Goal: Check status: Check status

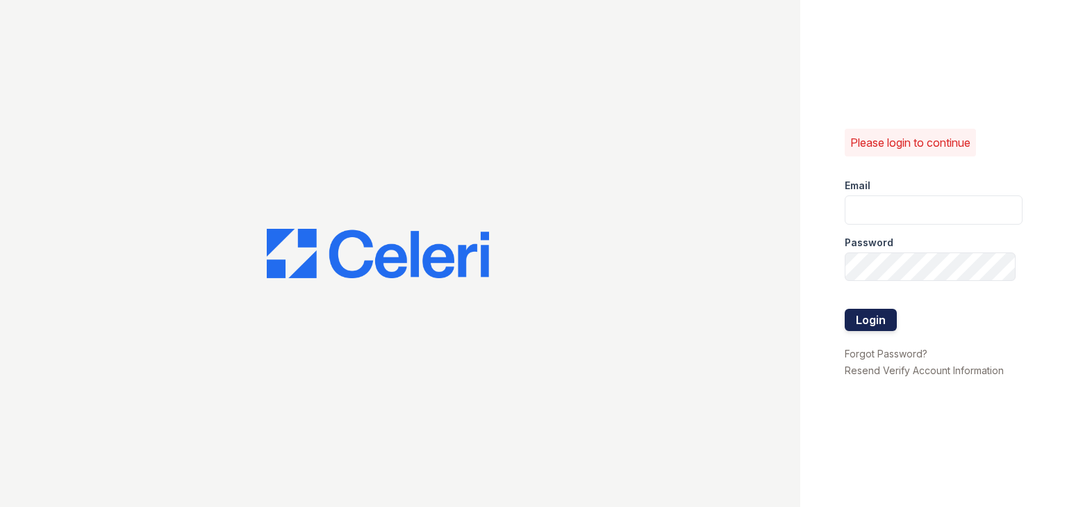
type input "ycarpenter@trinity-pm.com"
click at [879, 320] on button "Login" at bounding box center [871, 319] width 52 height 22
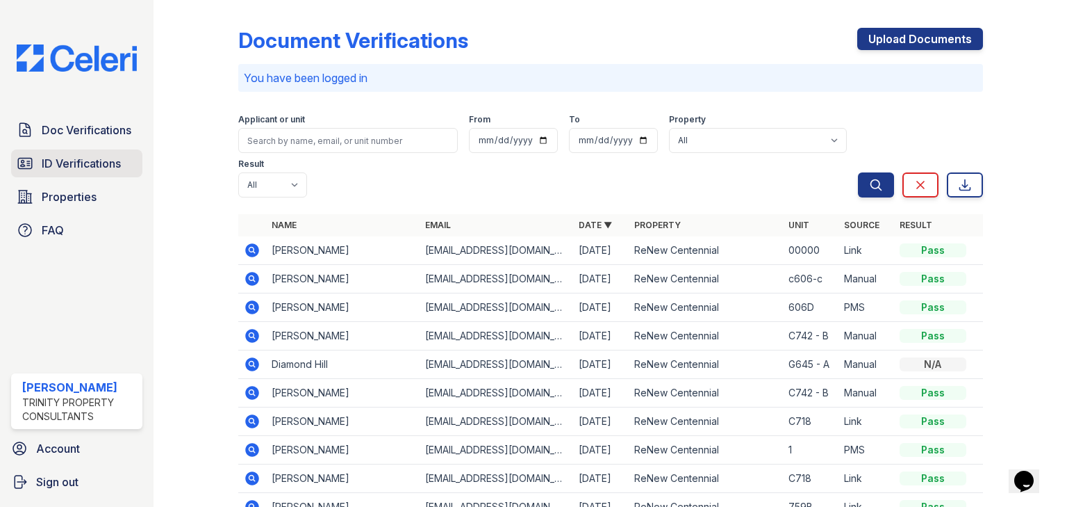
click at [81, 120] on link "Doc Verifications" at bounding box center [76, 130] width 131 height 28
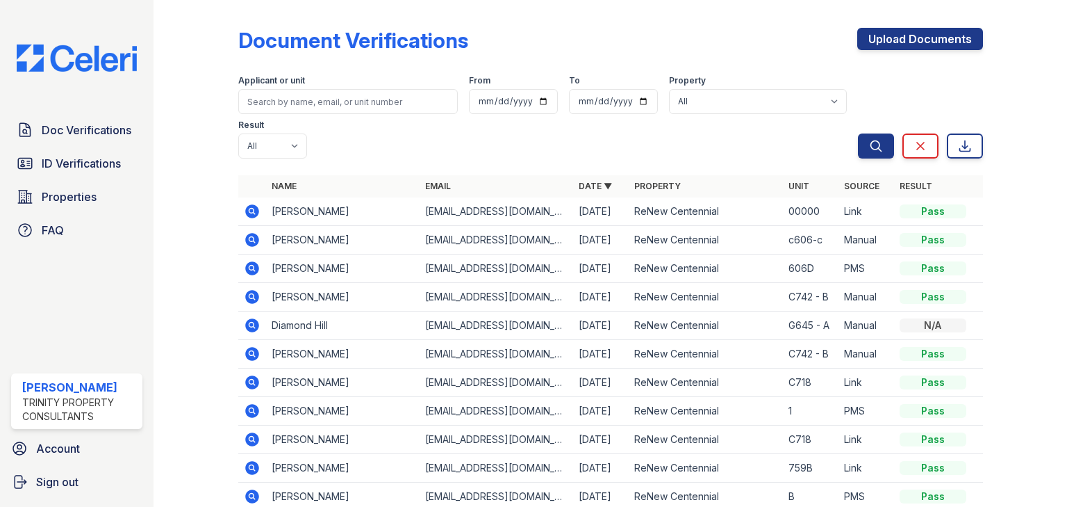
click at [107, 140] on link "Doc Verifications" at bounding box center [76, 130] width 131 height 28
click at [265, 103] on input "search" at bounding box center [348, 101] width 220 height 25
type input "volin"
click at [858, 133] on button "Search" at bounding box center [876, 145] width 36 height 25
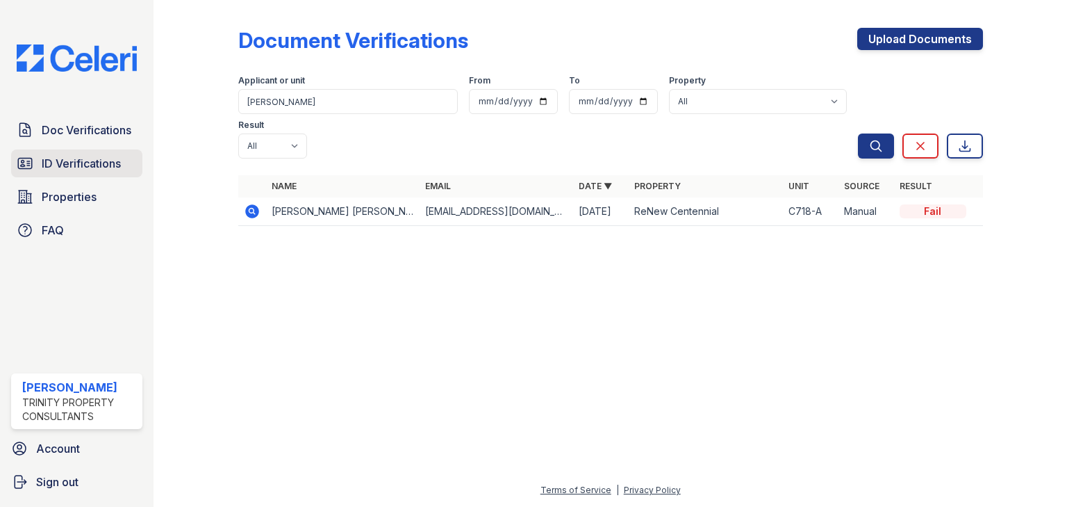
click at [94, 167] on span "ID Verifications" at bounding box center [81, 163] width 79 height 17
click at [249, 204] on icon at bounding box center [252, 211] width 14 height 14
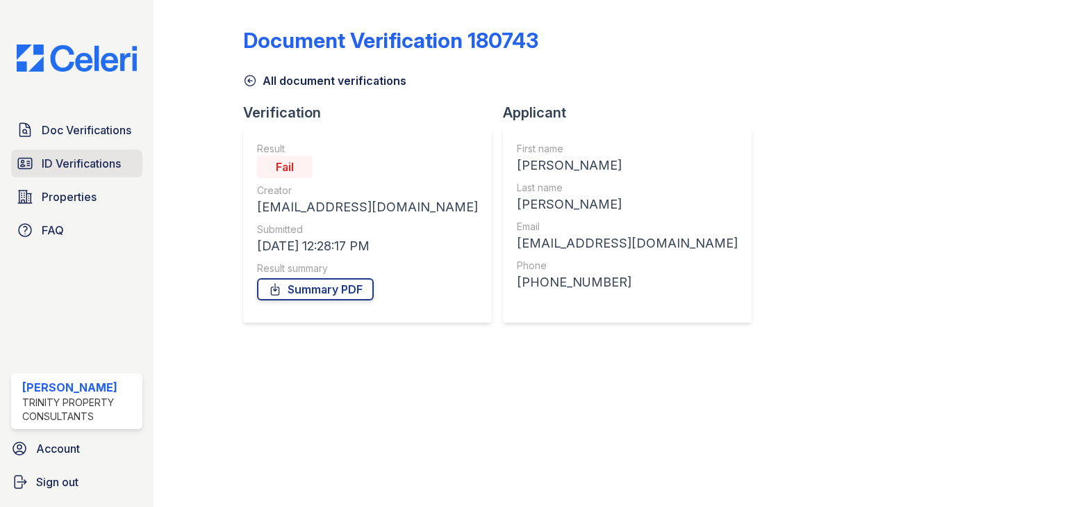
click at [114, 165] on span "ID Verifications" at bounding box center [81, 163] width 79 height 17
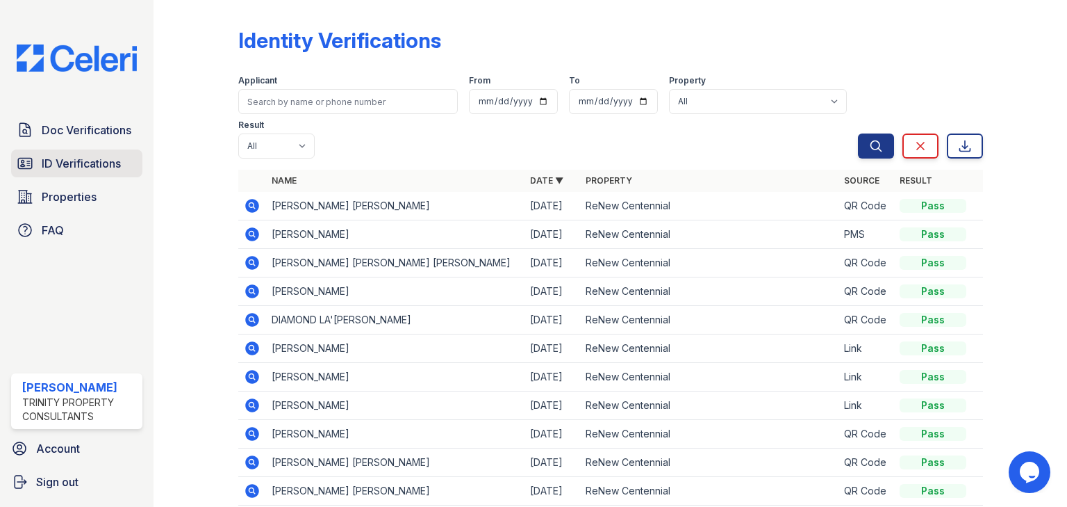
drag, startPoint x: 71, startPoint y: 156, endPoint x: 89, endPoint y: 161, distance: 18.9
click at [72, 156] on span "ID Verifications" at bounding box center [81, 163] width 79 height 17
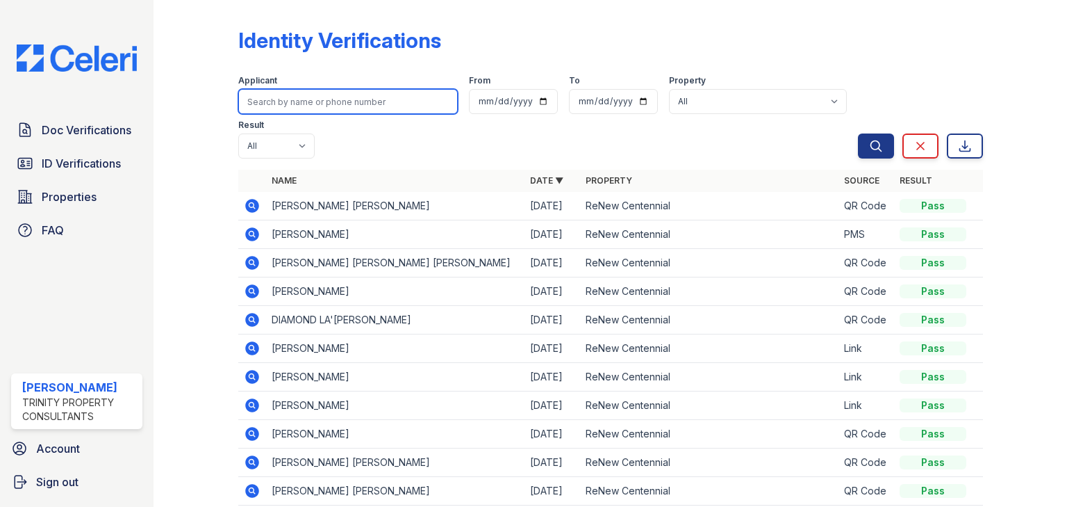
click at [318, 90] on input "search" at bounding box center [348, 101] width 220 height 25
type input "volin"
click at [858, 133] on button "Search" at bounding box center [876, 145] width 36 height 25
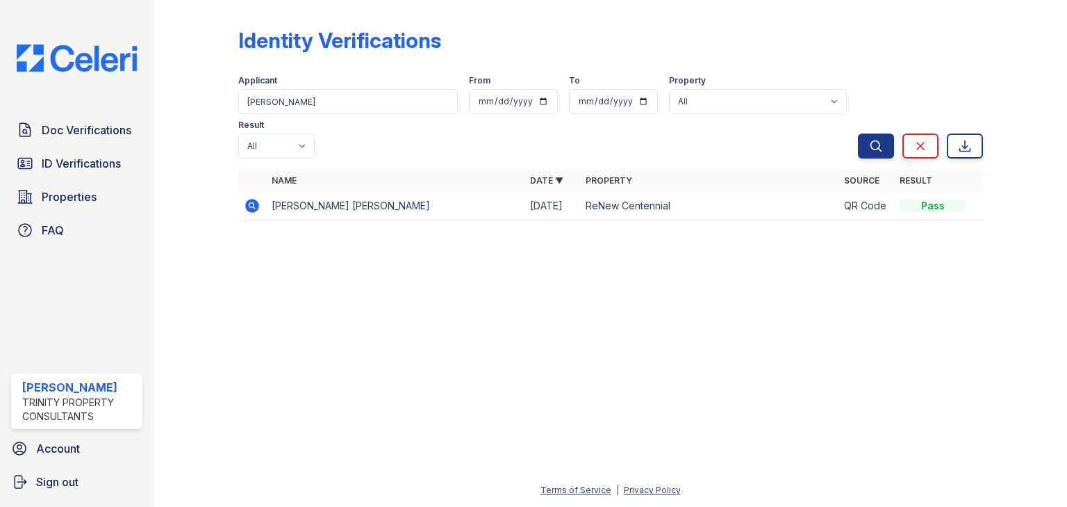
click at [256, 199] on icon at bounding box center [252, 206] width 14 height 14
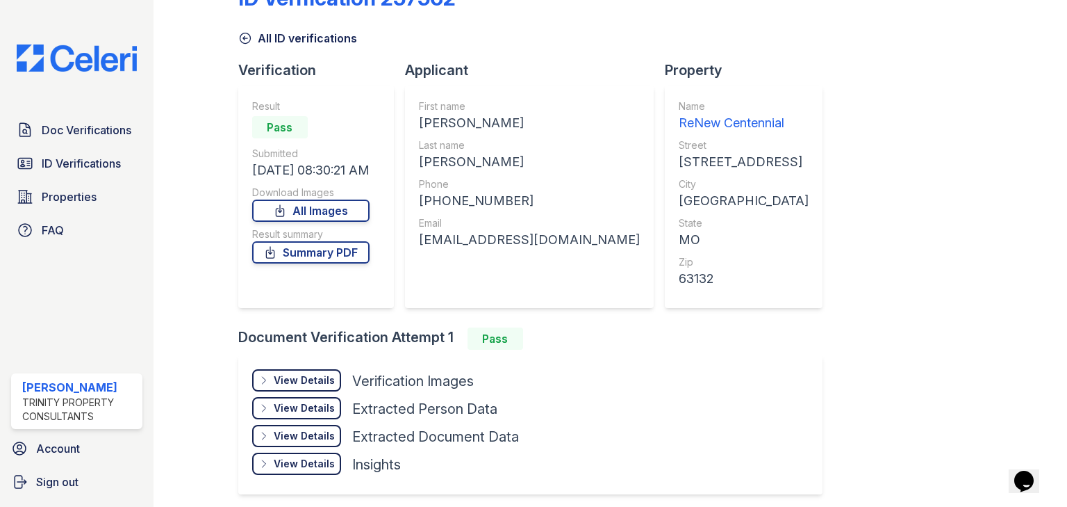
scroll to position [94, 0]
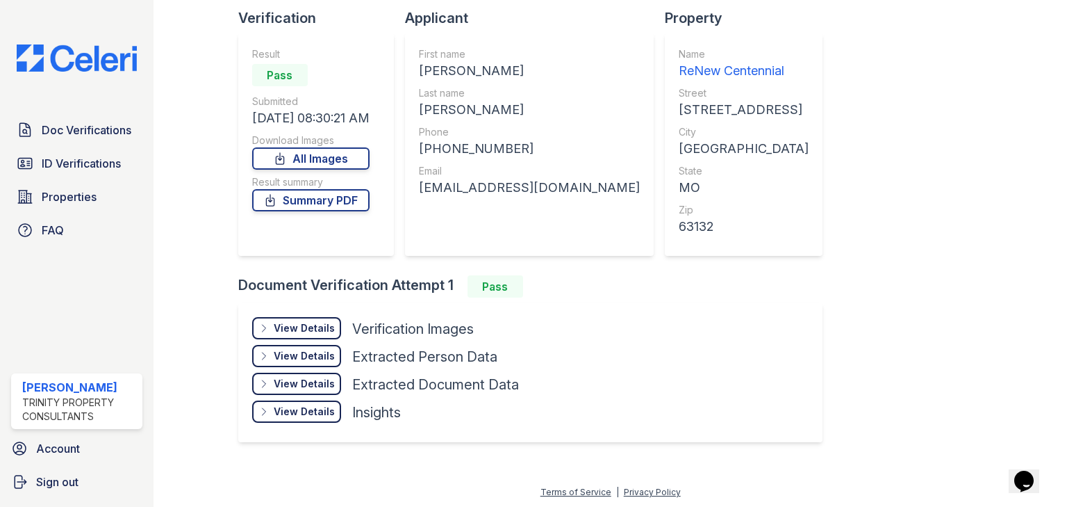
click at [311, 331] on div "View Details" at bounding box center [304, 328] width 61 height 14
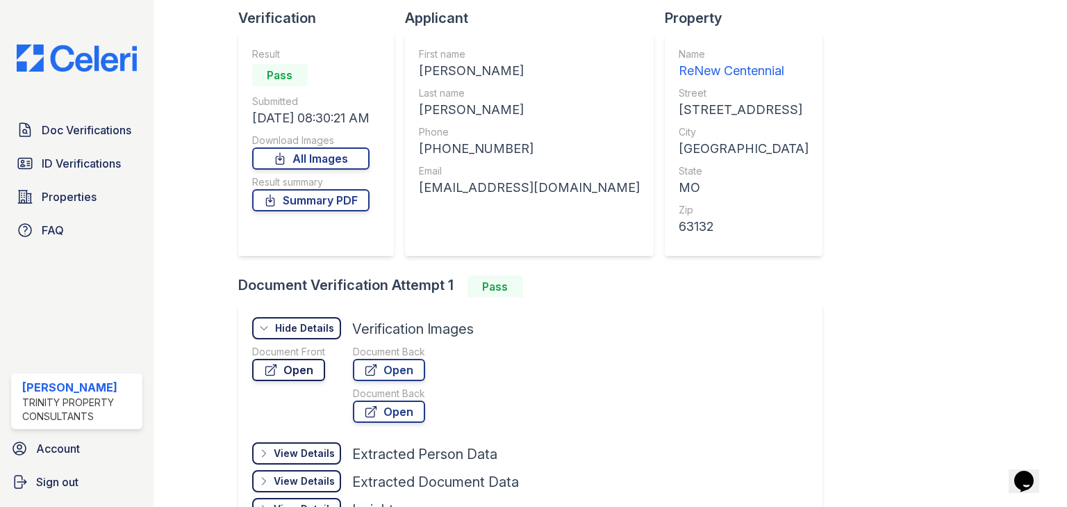
click at [303, 370] on link "Open" at bounding box center [288, 370] width 73 height 22
